Goal: Task Accomplishment & Management: Use online tool/utility

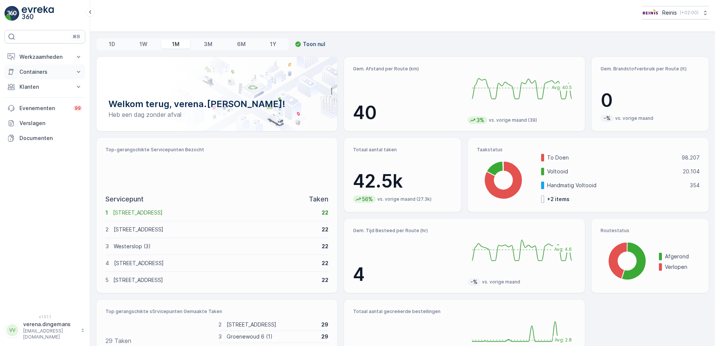
click at [45, 73] on p "Containers" at bounding box center [44, 71] width 51 height 7
drag, startPoint x: 45, startPoint y: 107, endPoint x: 49, endPoint y: 117, distance: 10.3
click at [45, 108] on p "Klanten" at bounding box center [44, 107] width 51 height 7
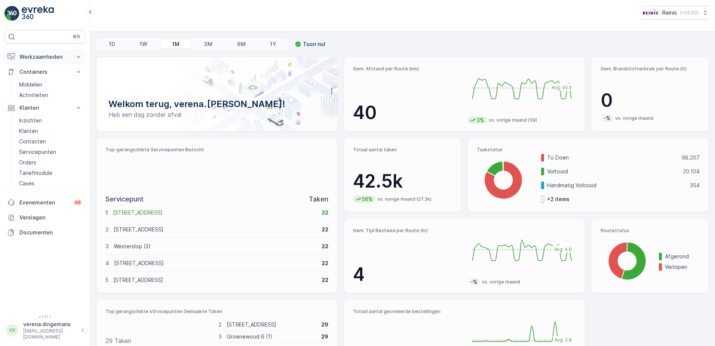
click at [57, 56] on p "Werkzaamheden" at bounding box center [44, 56] width 51 height 7
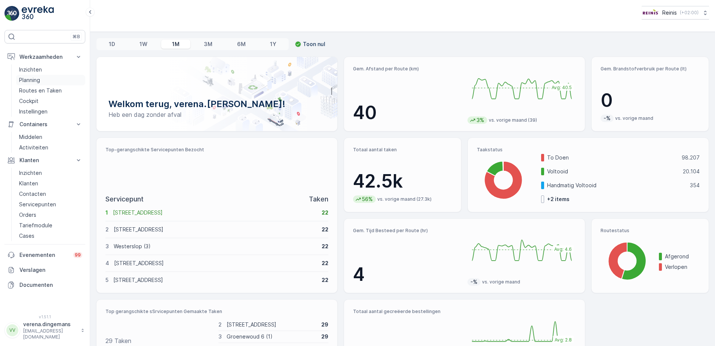
click at [33, 83] on p "Planning" at bounding box center [29, 79] width 21 height 7
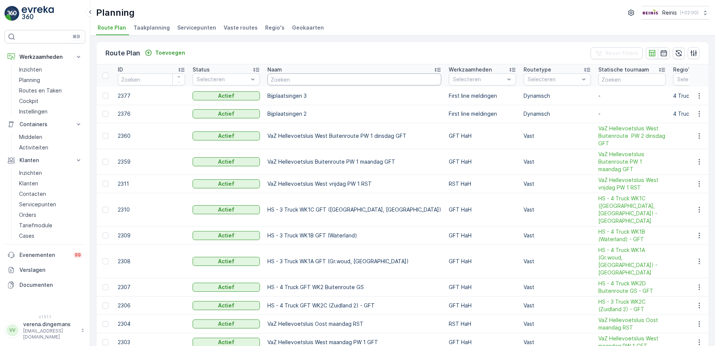
click at [297, 76] on input "text" at bounding box center [354, 79] width 174 height 12
click at [50, 78] on link "Planning" at bounding box center [50, 80] width 69 height 10
click at [38, 80] on p "Planning" at bounding box center [29, 79] width 21 height 7
click at [34, 102] on p "Cockpit" at bounding box center [28, 100] width 19 height 7
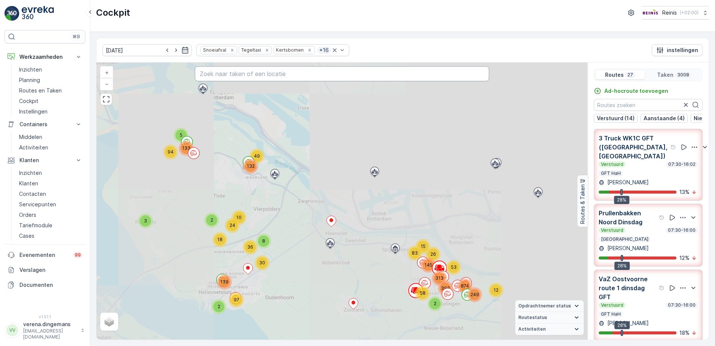
click at [236, 71] on input "text" at bounding box center [342, 73] width 295 height 15
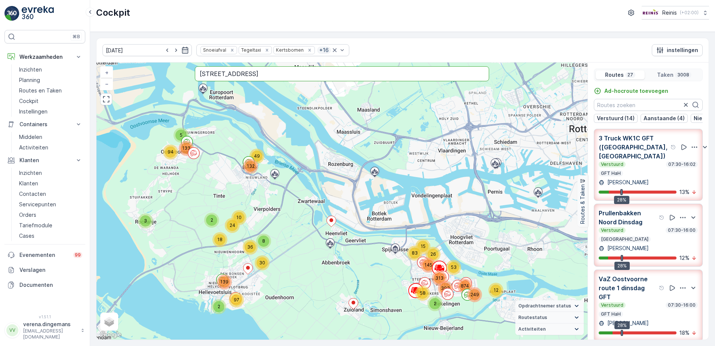
type input "[STREET_ADDRESS]"
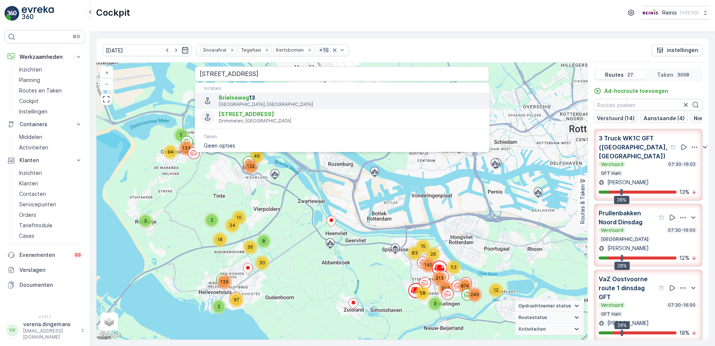
click at [272, 101] on span "[STREET_ADDRESS]" at bounding box center [351, 97] width 264 height 7
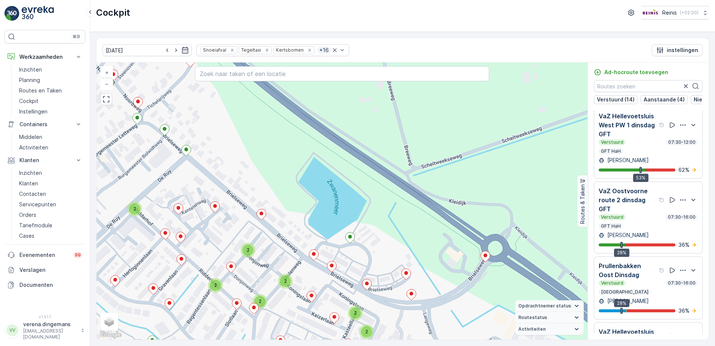
scroll to position [1408, 0]
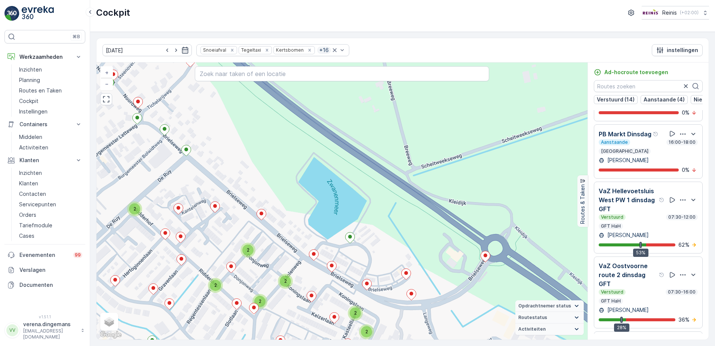
click at [649, 280] on p "VaZ Oostvoorne route 2 dinsdag GFT" at bounding box center [628, 274] width 59 height 27
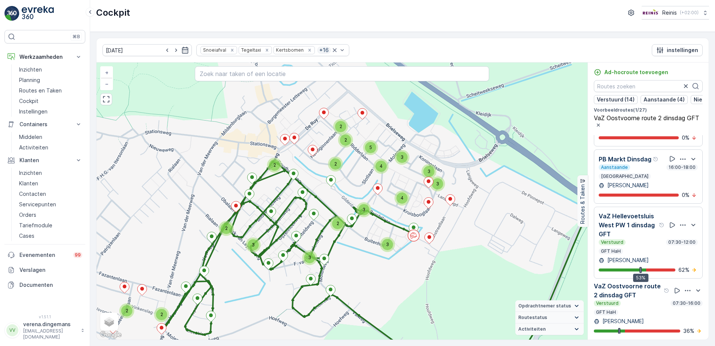
click at [638, 304] on div "Verstuurd 07:30-16:00" at bounding box center [648, 303] width 109 height 6
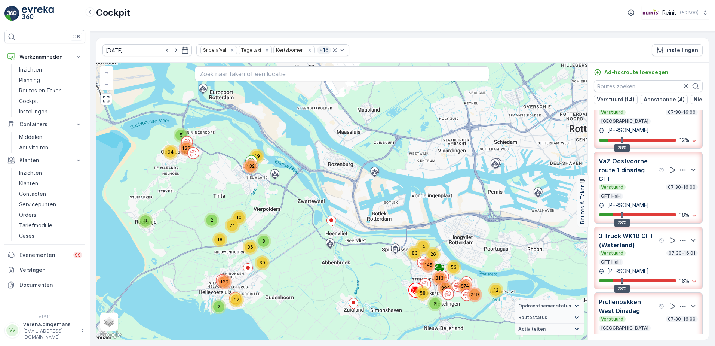
scroll to position [62, 0]
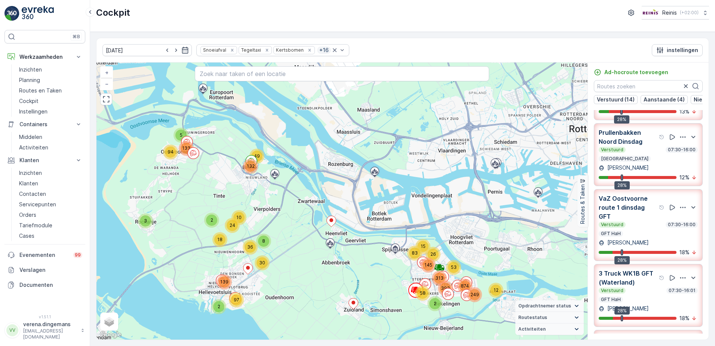
click at [643, 232] on div "Verstuurd 07:30-16:00 GFT HaH" at bounding box center [648, 228] width 99 height 15
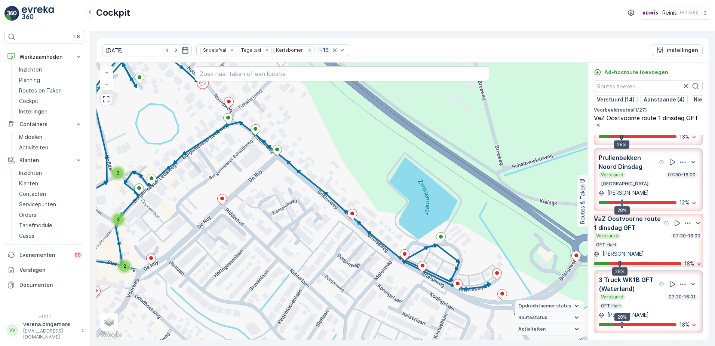
drag, startPoint x: 473, startPoint y: 273, endPoint x: 344, endPoint y: 199, distance: 149.4
click at [344, 199] on div "2 2 2 2 2 2 2 2 2 + − Satelliet stappenplan Terrein Hybride Leaflet Sneltoetsen…" at bounding box center [341, 200] width 491 height 277
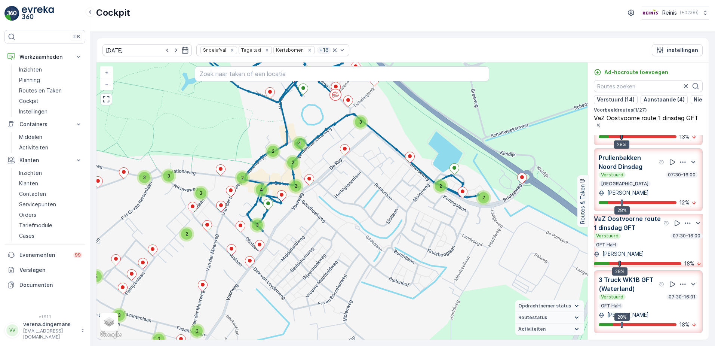
drag, startPoint x: 322, startPoint y: 292, endPoint x: 410, endPoint y: 217, distance: 115.4
click at [410, 217] on div "2 2 2 4 2 2 3 2 2 4 3 2 3 2 3 3 3 2 4 2 3 3 2 2 2 2 2 4 + − Satelliet stappenpl…" at bounding box center [341, 200] width 491 height 277
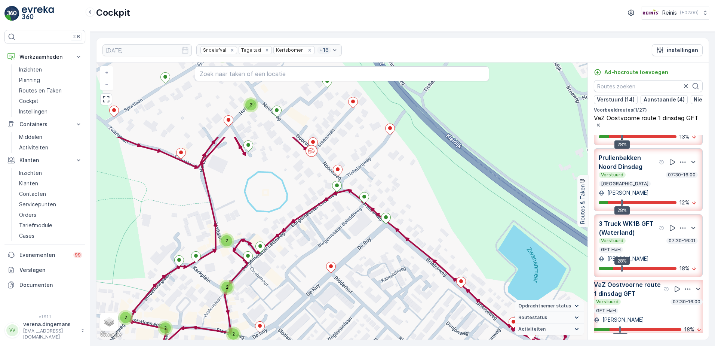
drag, startPoint x: 351, startPoint y: 189, endPoint x: 364, endPoint y: 299, distance: 110.8
click at [364, 299] on div "2 2 2 2 2 2 2 2 2 + − Satelliet stappenplan Terrein Hybride Leaflet Sneltoetsen…" at bounding box center [341, 200] width 491 height 277
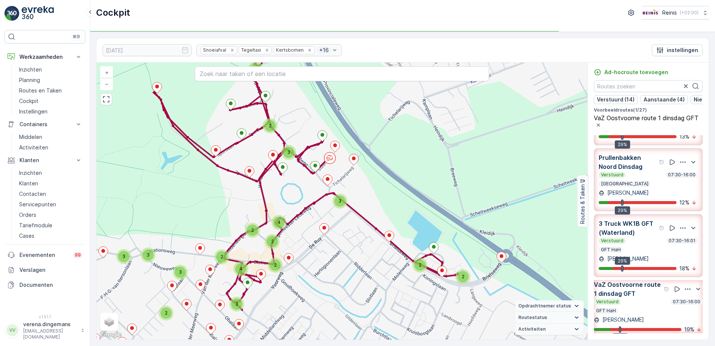
drag, startPoint x: 415, startPoint y: 279, endPoint x: 400, endPoint y: 258, distance: 26.2
click at [400, 258] on div "2 2 3 2 2 2 2 4 2 2 2 2 2 2 2 2 3 3 3 4 2 3 2 4 3 3 3 4 + − Satelliet stappenpl…" at bounding box center [341, 200] width 491 height 277
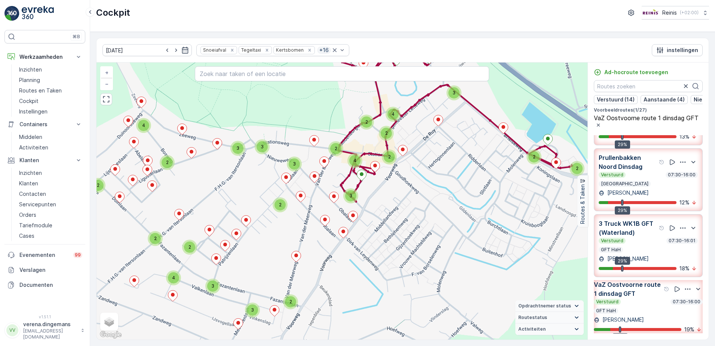
drag, startPoint x: 228, startPoint y: 294, endPoint x: 350, endPoint y: 189, distance: 160.4
click at [350, 189] on div "3" at bounding box center [350, 195] width 15 height 15
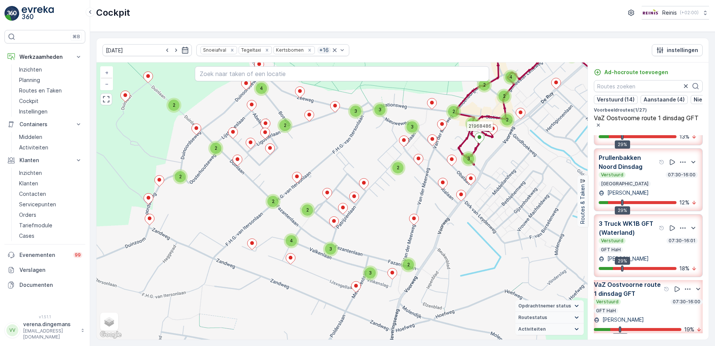
drag, startPoint x: 358, startPoint y: 294, endPoint x: 476, endPoint y: 258, distance: 123.5
click at [476, 258] on div "2 2 2 2 4 2 3 2 2 4 3 2 3 2 3 3 3 2 2 4 3 3 2 2 2 2 2 4 21968486 + − Satelliet …" at bounding box center [341, 200] width 491 height 277
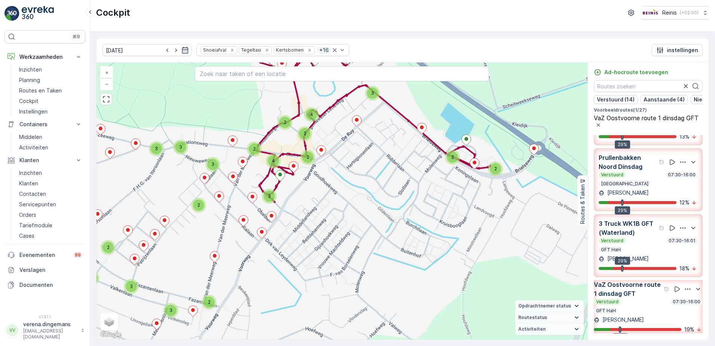
drag, startPoint x: 499, startPoint y: 211, endPoint x: 374, endPoint y: 177, distance: 129.7
click at [374, 177] on div "2 2 2 2 4 2 3 2 2 4 3 2 3 2 3 3 3 2 2 4 3 3 2 2 2 2 2 4 + − Satelliet stappenpl…" at bounding box center [341, 200] width 491 height 277
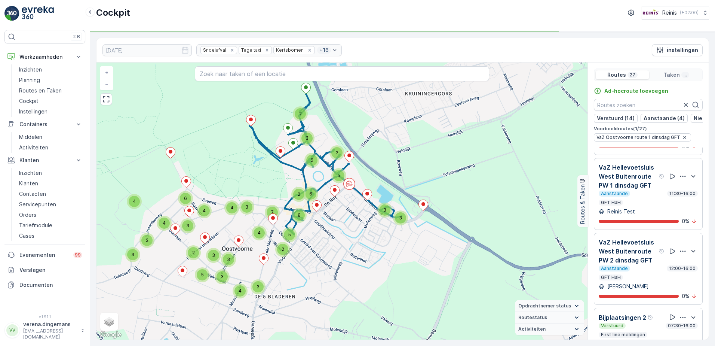
scroll to position [449, 0]
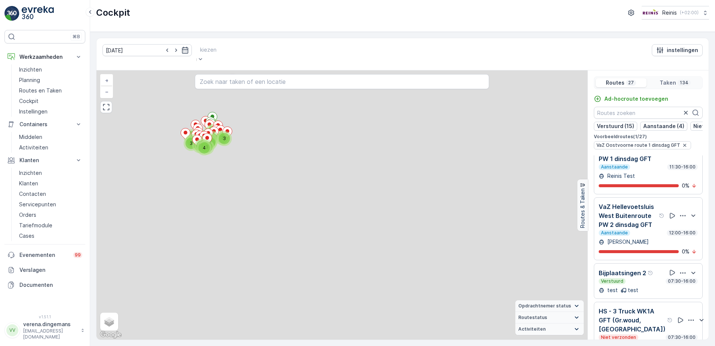
scroll to position [395, 0]
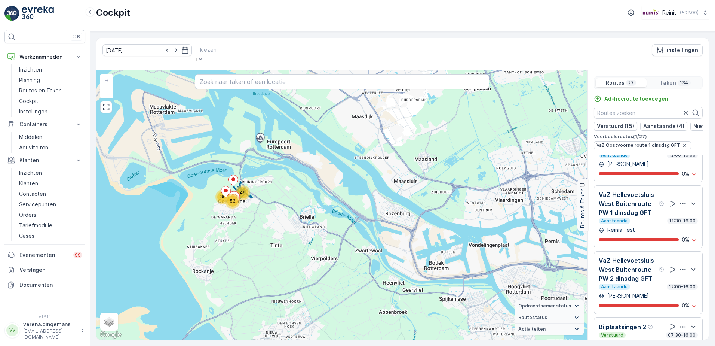
drag, startPoint x: 200, startPoint y: 168, endPoint x: 228, endPoint y: 227, distance: 64.9
click at [228, 227] on div "49 53 30 + − Satelliet stappenplan Terrein Hybride Leaflet Sneltoetsen Kaartgeg…" at bounding box center [341, 204] width 491 height 269
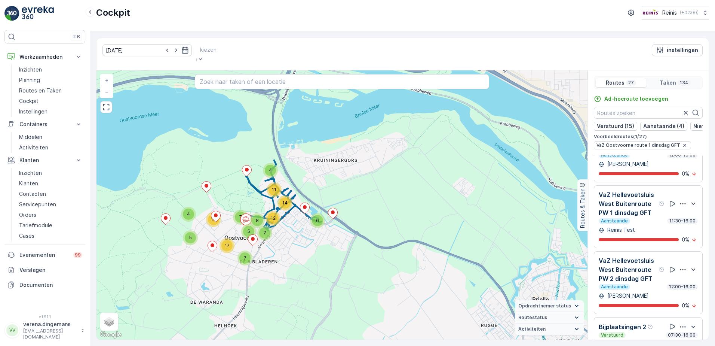
drag, startPoint x: 321, startPoint y: 265, endPoint x: 291, endPoint y: 248, distance: 35.0
click at [291, 248] on div "6 12 11 4 14 5 7 8 7 17 7 5 4 19 + − Satelliet stappenplan Terrein Hybride Leaf…" at bounding box center [341, 204] width 491 height 269
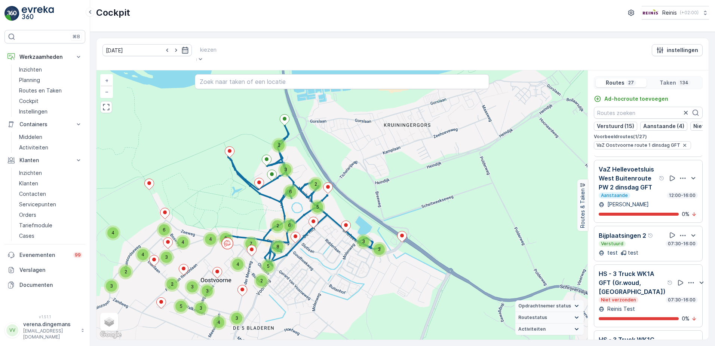
scroll to position [598, 0]
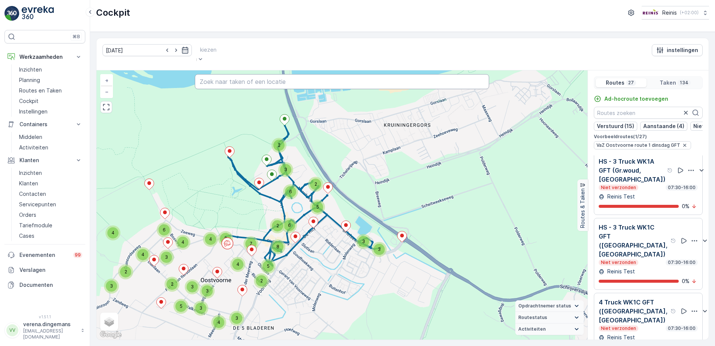
click at [251, 74] on input "text" at bounding box center [342, 81] width 295 height 15
click at [198, 46] on div "kiezen" at bounding box center [208, 54] width 24 height 20
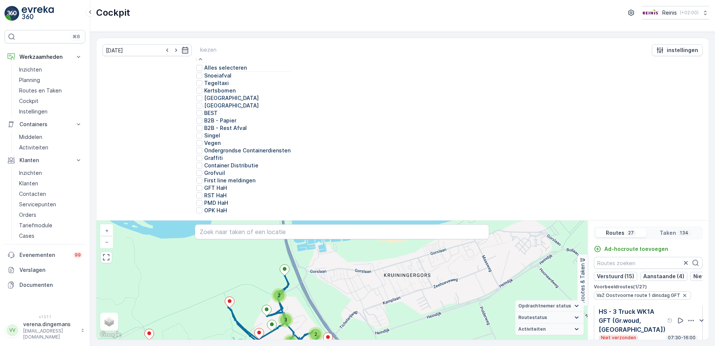
click at [198, 64] on div "Alles selecteren" at bounding box center [221, 67] width 50 height 7
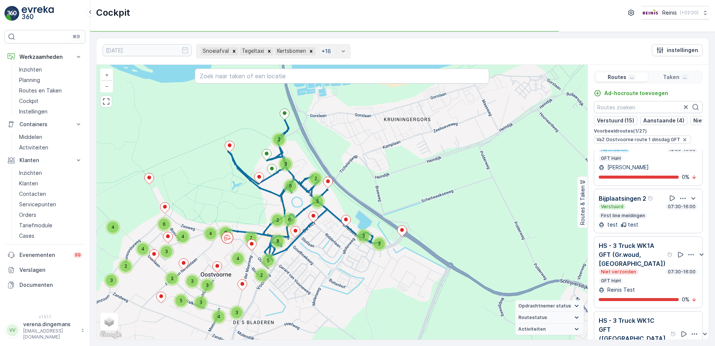
scroll to position [688, 0]
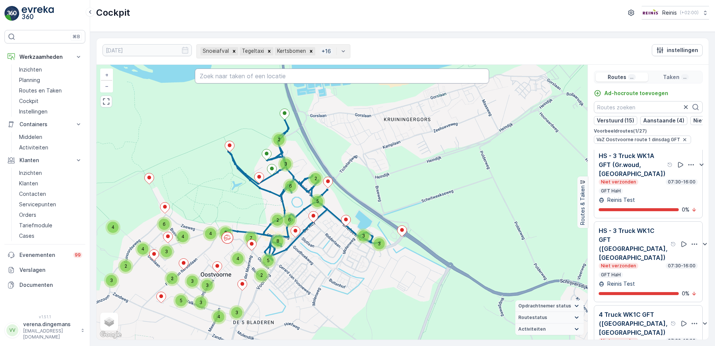
click at [289, 73] on input "text" at bounding box center [342, 75] width 295 height 15
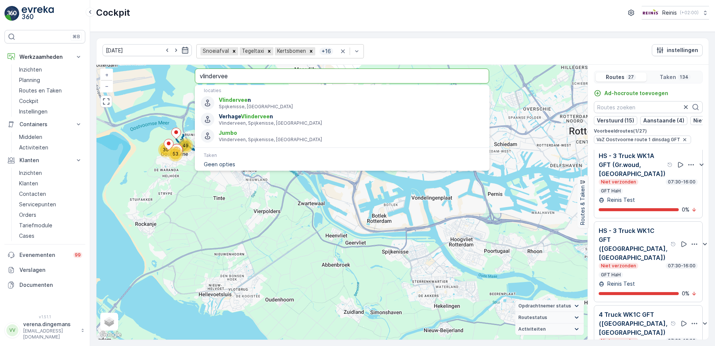
click at [289, 73] on input "vlindervee" at bounding box center [342, 75] width 295 height 15
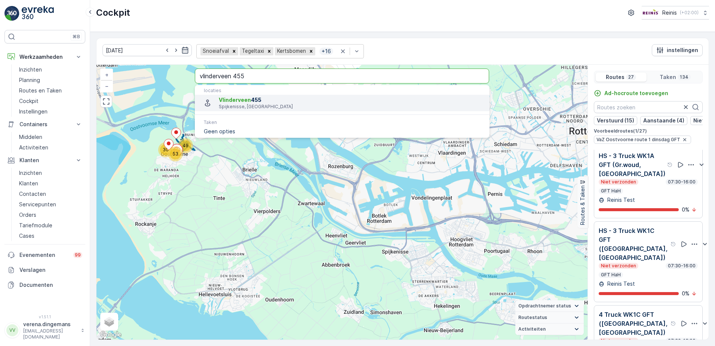
type input "vlinderveen 455"
click at [242, 104] on p "Spijkenisse, Nederland" at bounding box center [351, 107] width 264 height 6
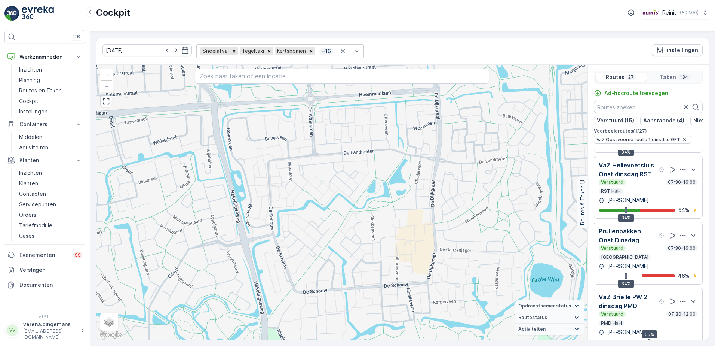
scroll to position [1689, 0]
